Goal: Transaction & Acquisition: Purchase product/service

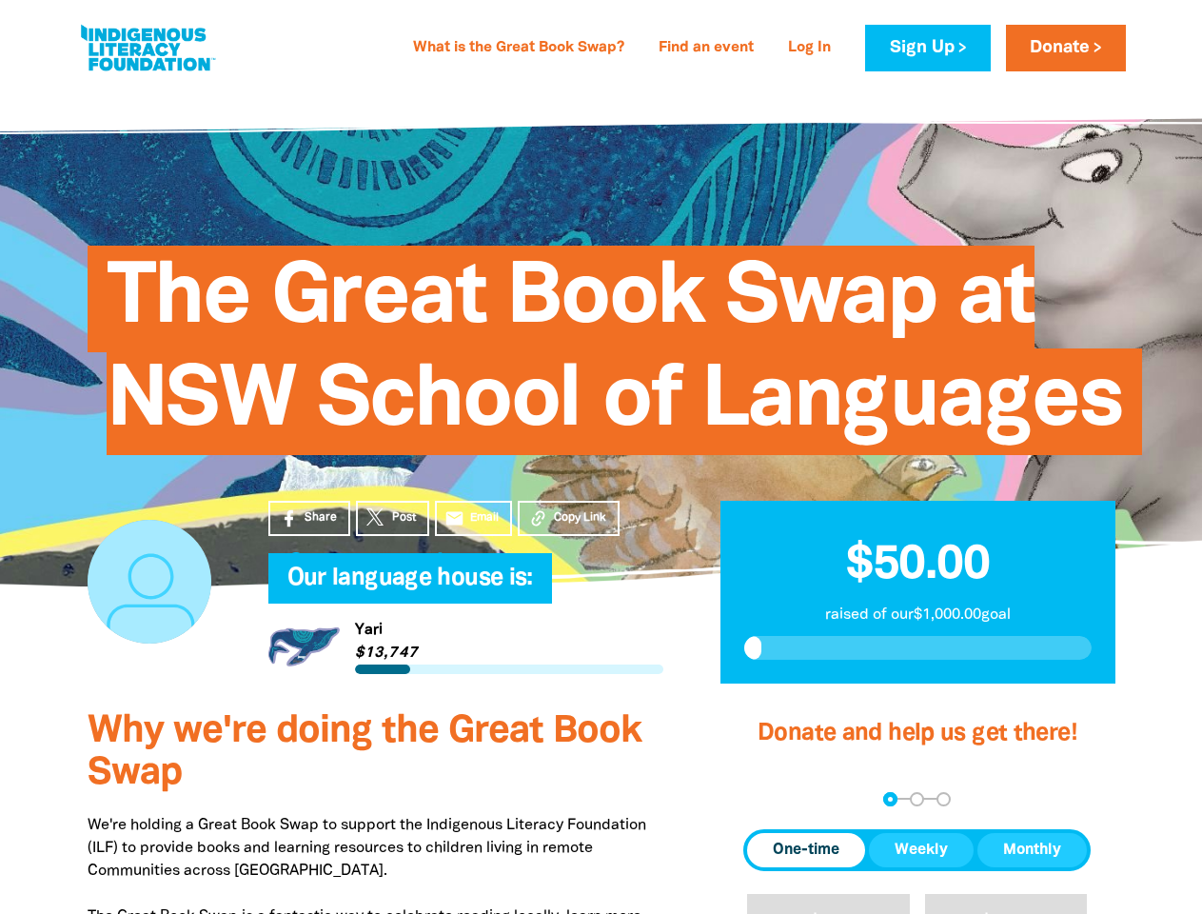
click at [600, 455] on span "The Great Book Swap at NSW School of Languages" at bounding box center [615, 357] width 1016 height 195
click at [568, 518] on span "Copy Link" at bounding box center [580, 517] width 52 height 17
click at [769, 798] on div "arrow_back Back Step 1 Step 2 Step 3" at bounding box center [916, 799] width 347 height 14
click at [890, 798] on div "Navigate to step 1 of 3 to enter your donation amount" at bounding box center [890, 799] width 5 height 5
click at [806, 850] on span "One-time" at bounding box center [806, 849] width 67 height 23
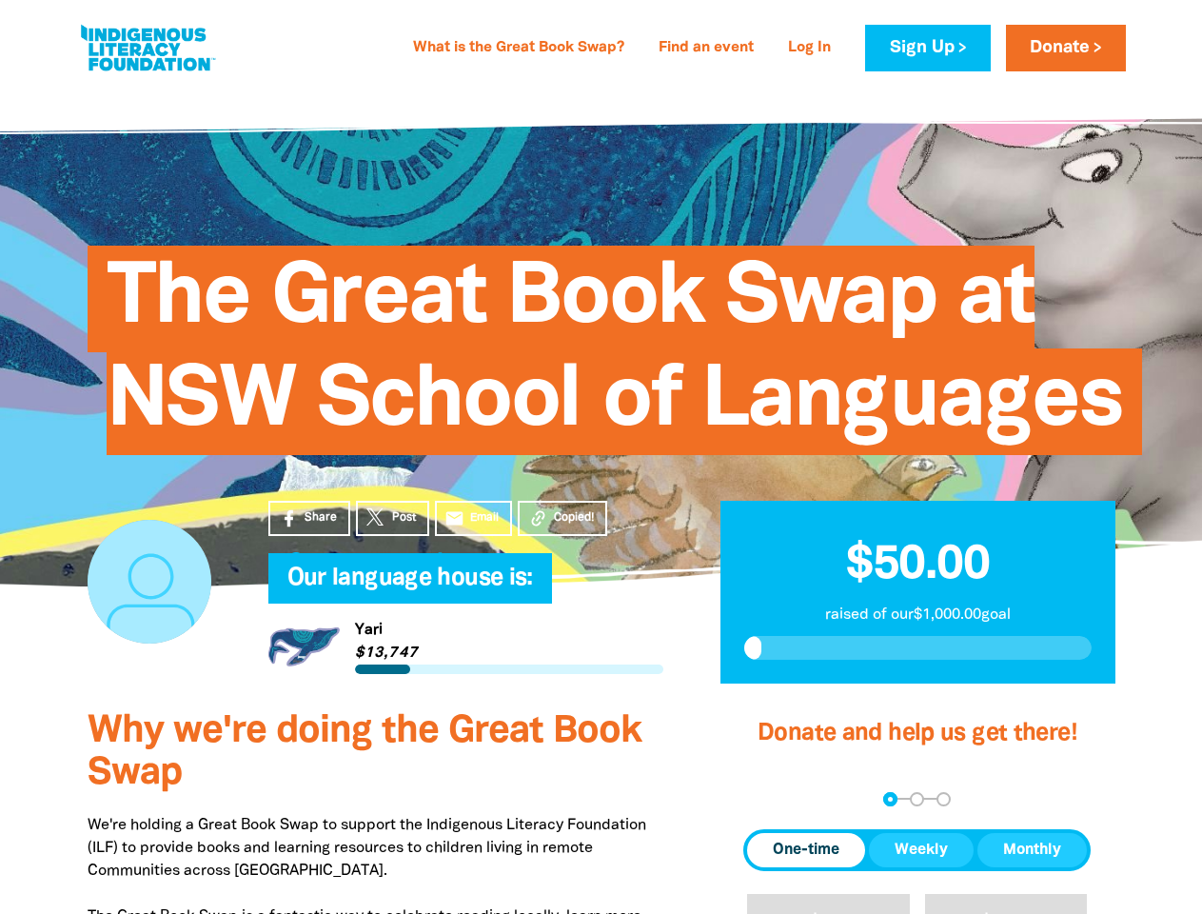
click at [921, 850] on span "Weekly" at bounding box center [921, 849] width 53 height 23
click at [1032, 850] on span "Monthly" at bounding box center [1032, 849] width 58 height 23
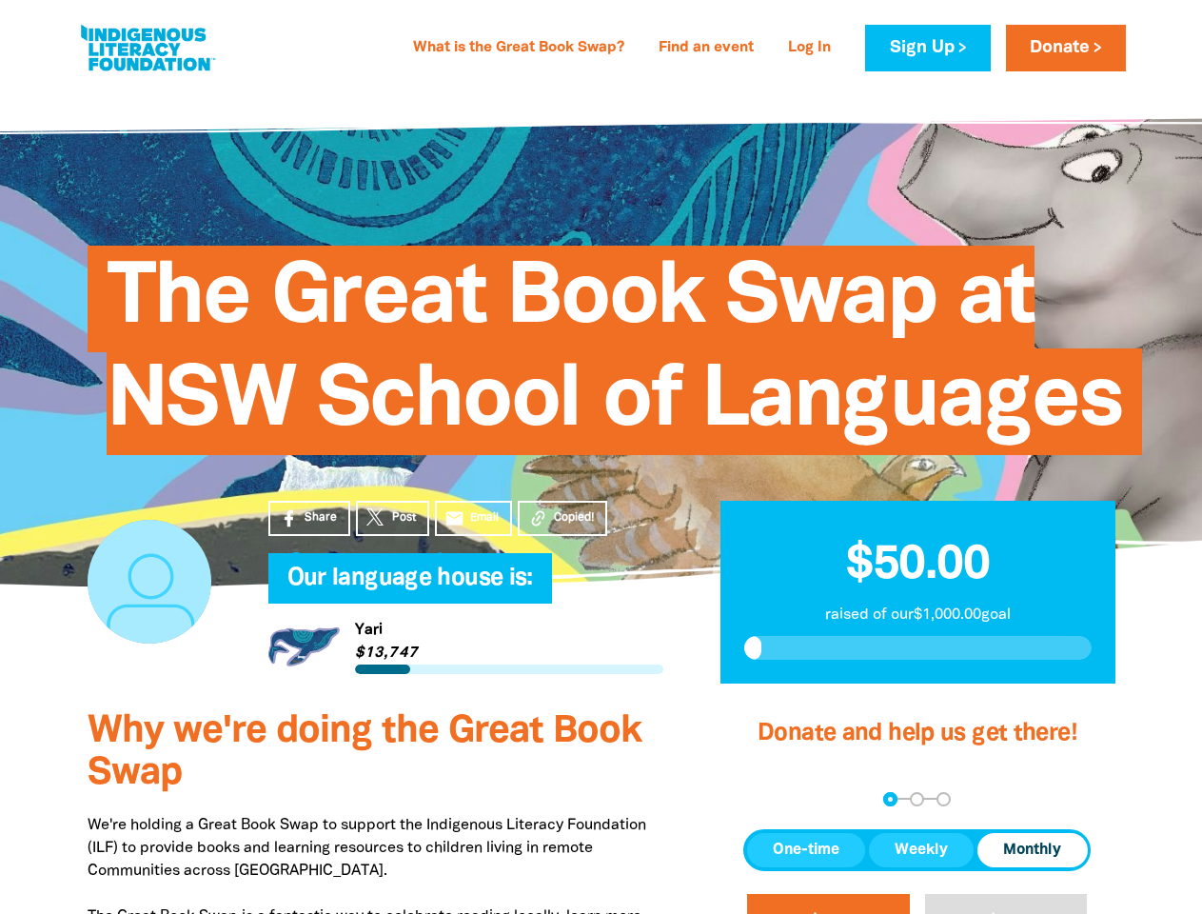
click at [828, 903] on button "$20" at bounding box center [828, 927] width 163 height 66
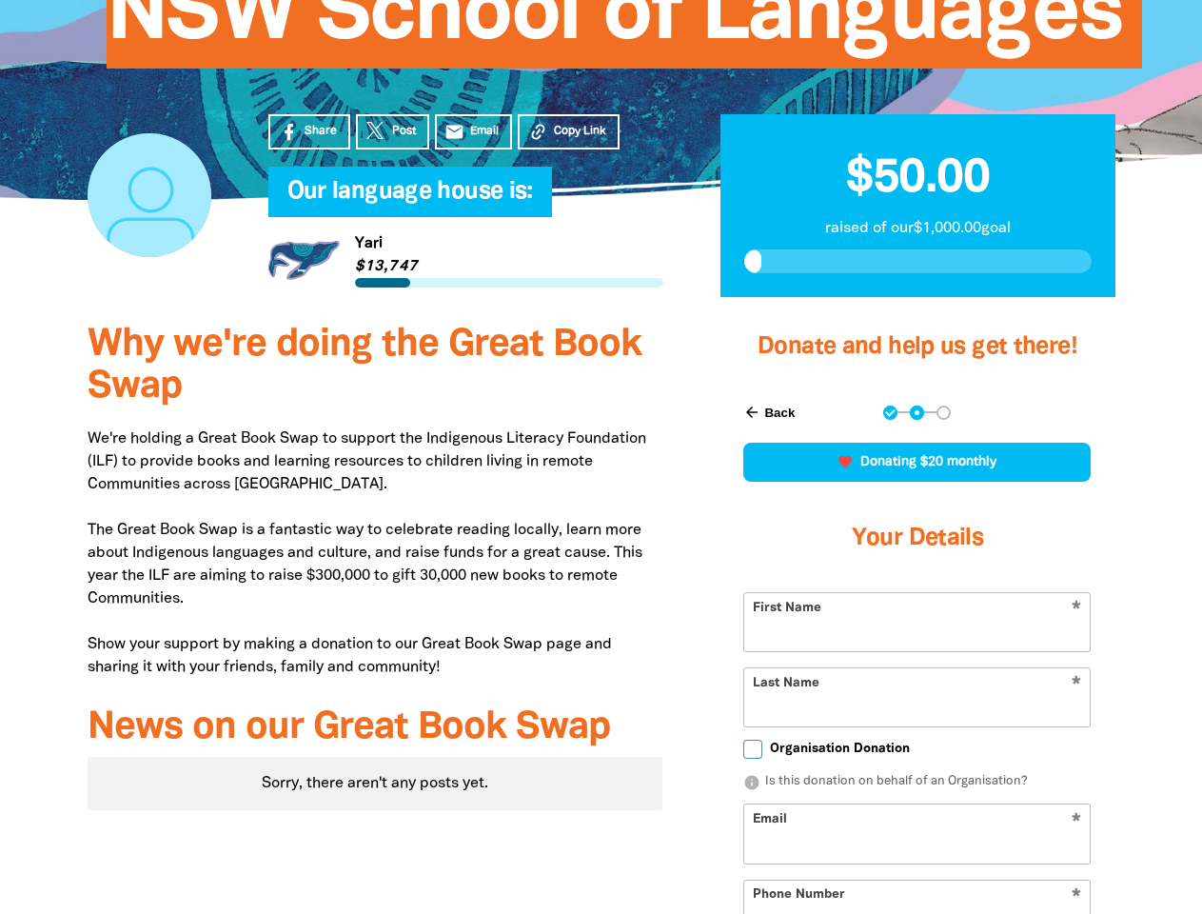
scroll to position [542, 0]
